Goal: Transaction & Acquisition: Subscribe to service/newsletter

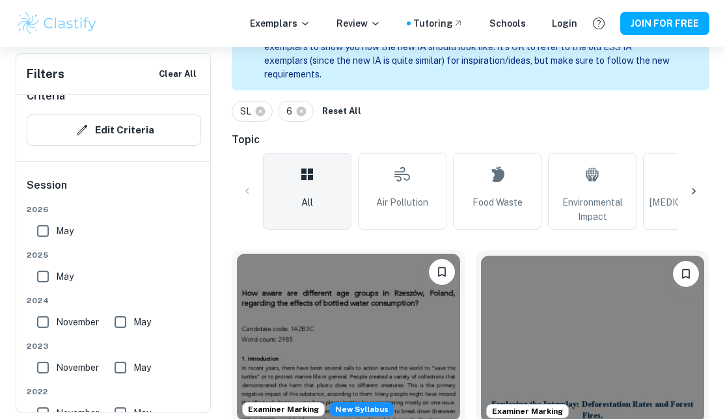
scroll to position [331, 0]
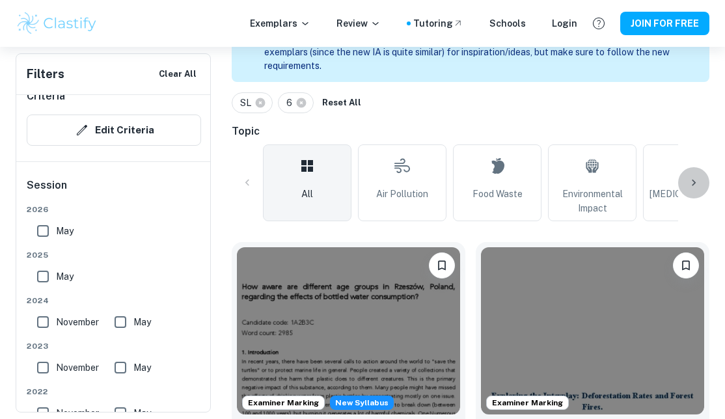
click at [690, 180] on icon at bounding box center [693, 182] width 13 height 13
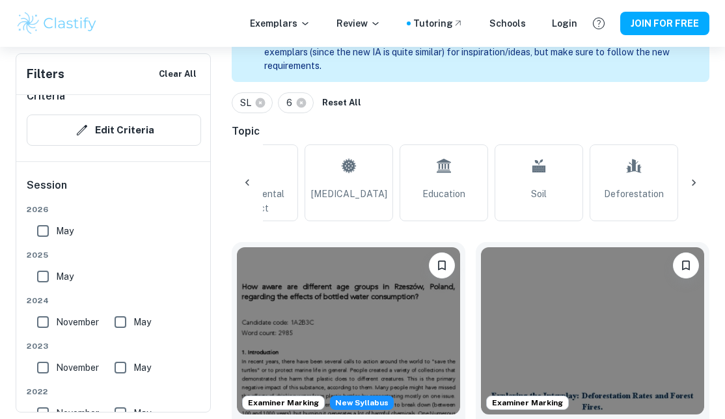
scroll to position [0, 349]
click at [241, 181] on icon at bounding box center [247, 182] width 13 height 13
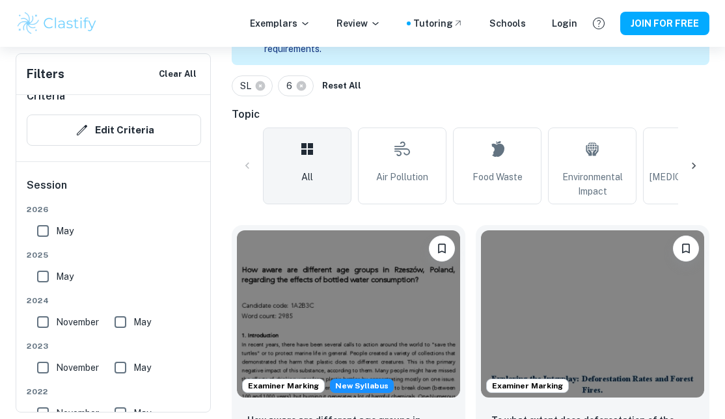
scroll to position [345, 0]
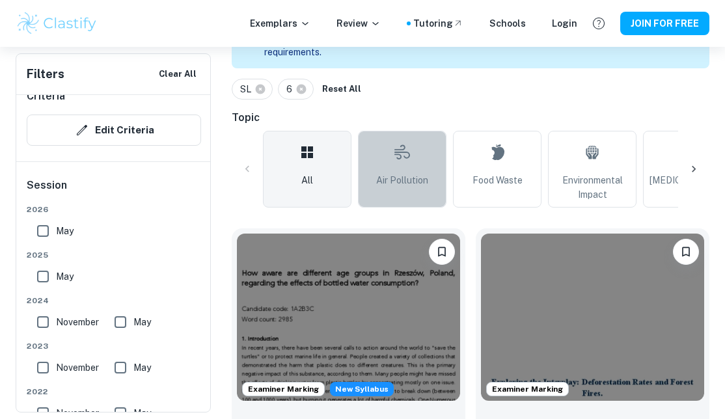
click at [408, 200] on link "Air Pollution" at bounding box center [402, 169] width 89 height 77
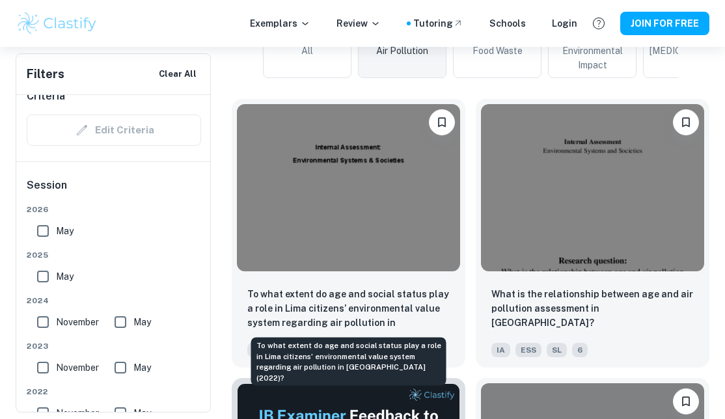
scroll to position [477, 0]
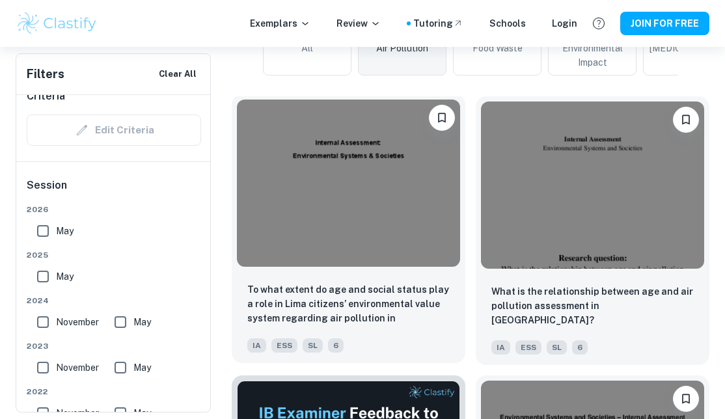
click at [378, 215] on img at bounding box center [348, 183] width 223 height 167
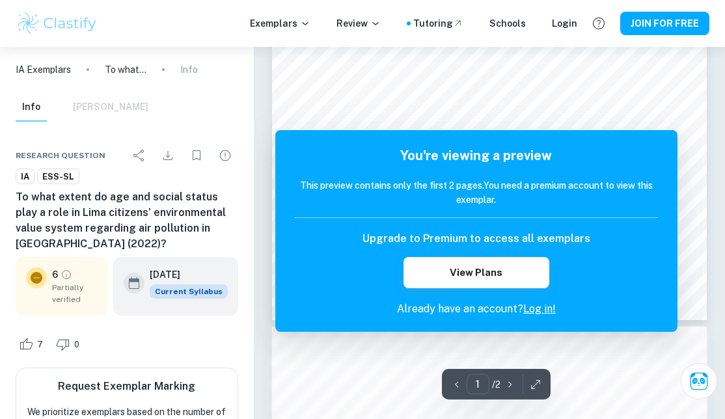
scroll to position [4, 0]
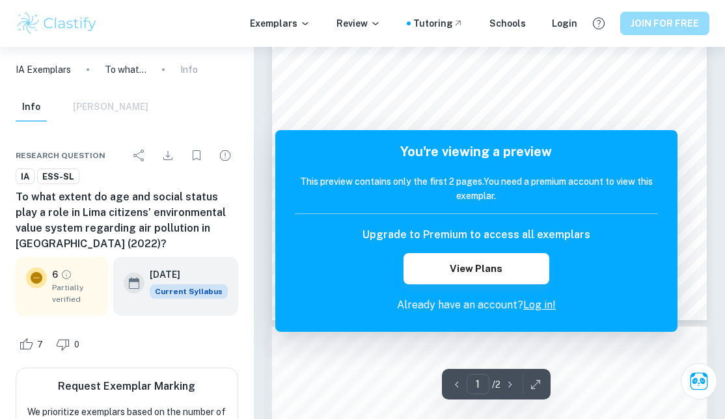
click at [667, 17] on button "JOIN FOR FREE" at bounding box center [664, 23] width 89 height 23
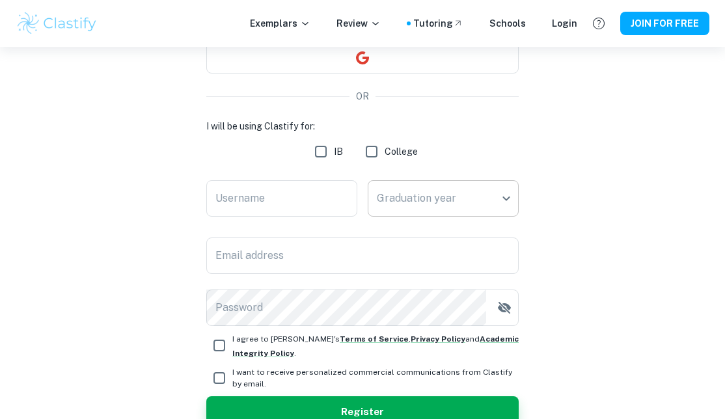
scroll to position [138, 0]
click at [334, 163] on label "IB" at bounding box center [325, 151] width 35 height 26
click at [334, 163] on input "IB" at bounding box center [321, 151] width 26 height 26
checkbox input "true"
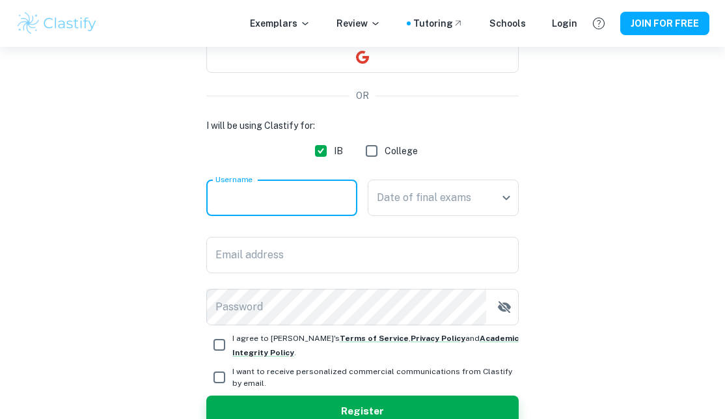
click at [324, 200] on input "Username" at bounding box center [281, 198] width 151 height 36
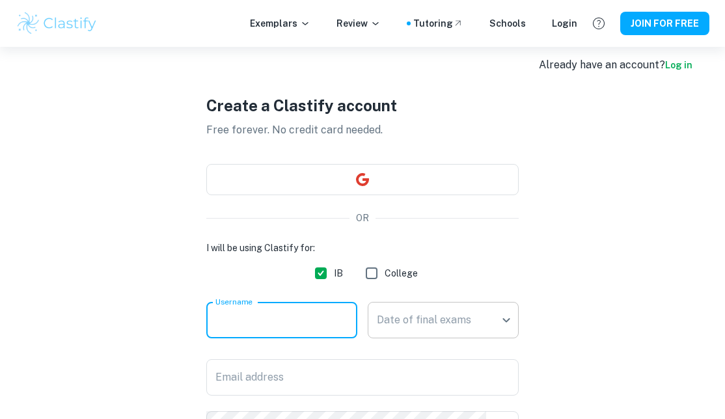
scroll to position [0, 0]
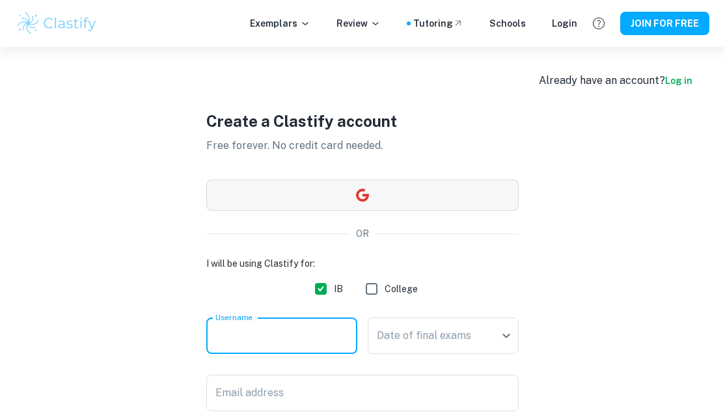
click at [417, 191] on button "button" at bounding box center [362, 195] width 312 height 31
